Goal: Task Accomplishment & Management: Book appointment/travel/reservation

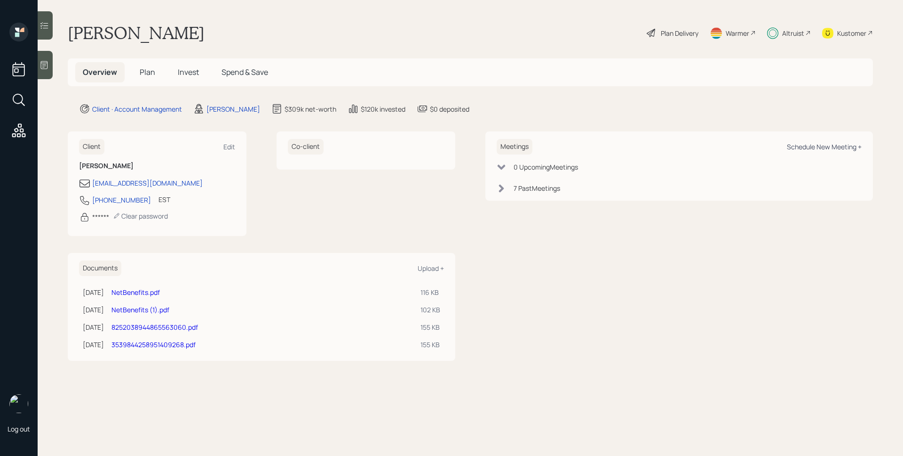
click at [813, 143] on div "Schedule New Meeting +" at bounding box center [824, 146] width 75 height 9
select select "d946c976-65aa-4529-ac9d-02c4f1114fc0"
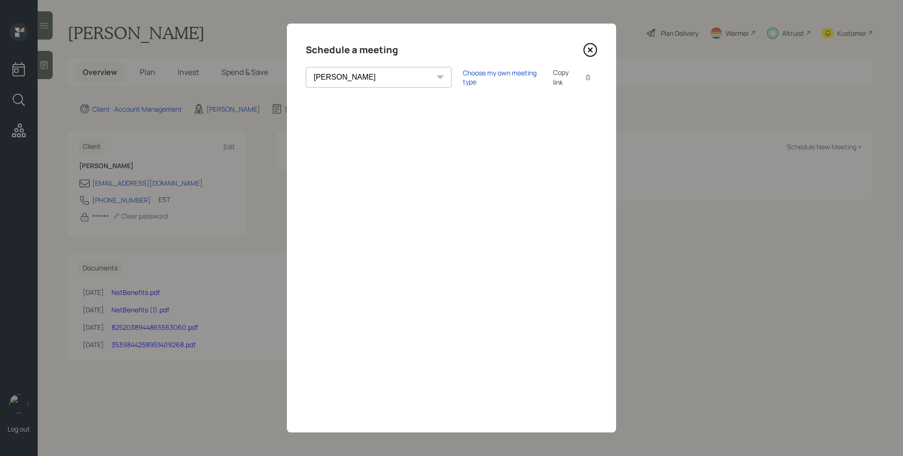
click at [586, 48] on icon at bounding box center [591, 50] width 14 height 14
